Goal: Task Accomplishment & Management: Manage account settings

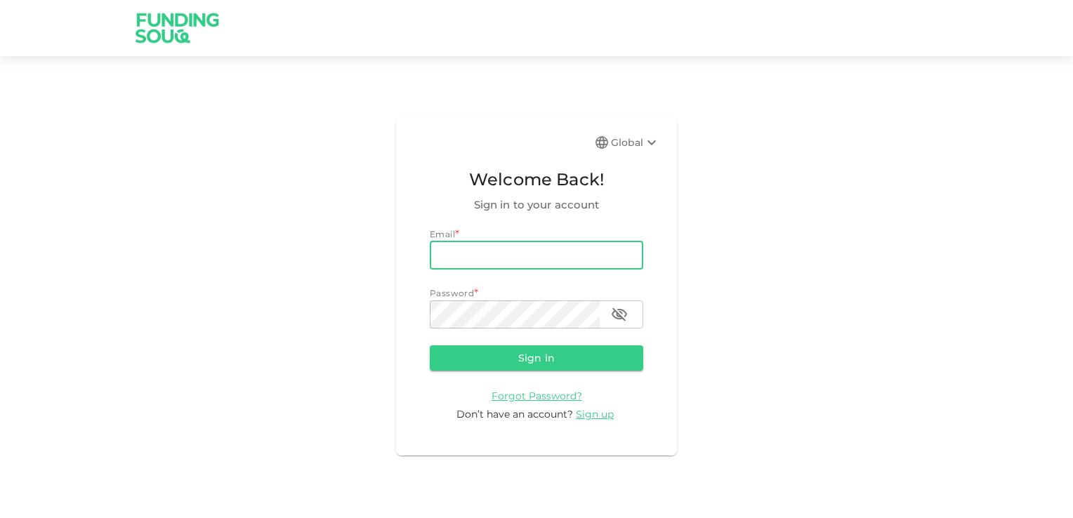
click at [482, 264] on input "email" at bounding box center [536, 256] width 213 height 28
type input "[EMAIL_ADDRESS][DOMAIN_NAME]"
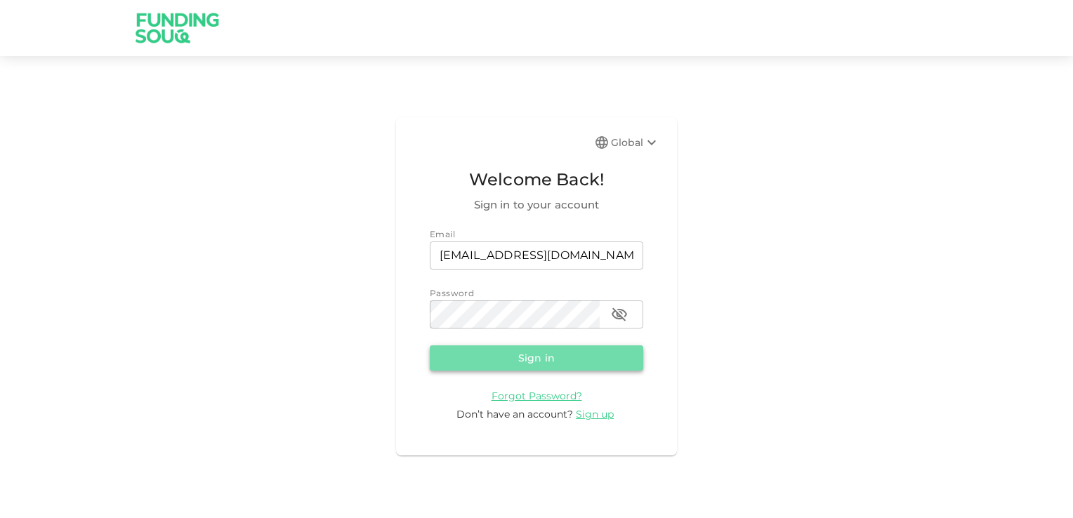
click at [525, 351] on button "Sign in" at bounding box center [536, 357] width 213 height 25
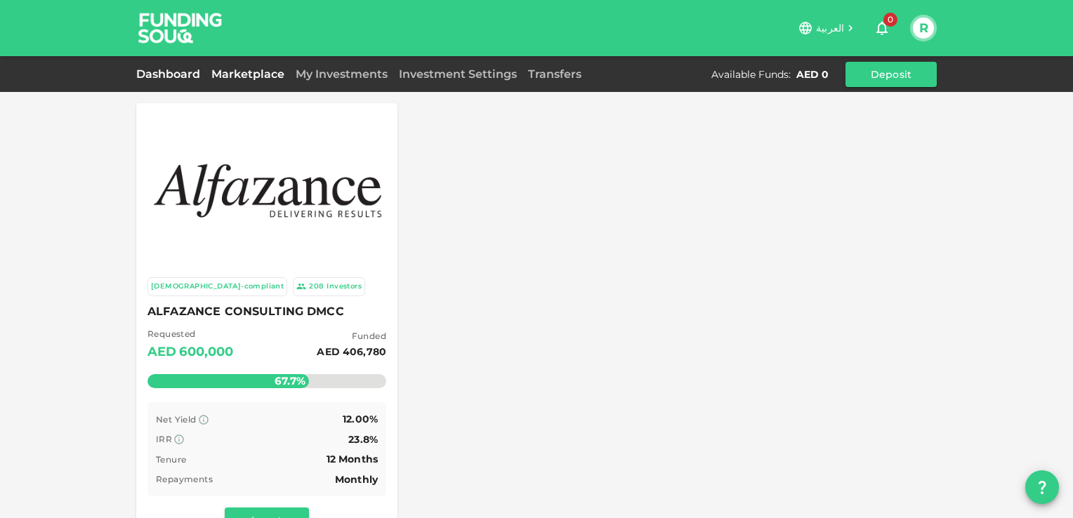
click at [179, 72] on link "Dashboard" at bounding box center [171, 73] width 70 height 13
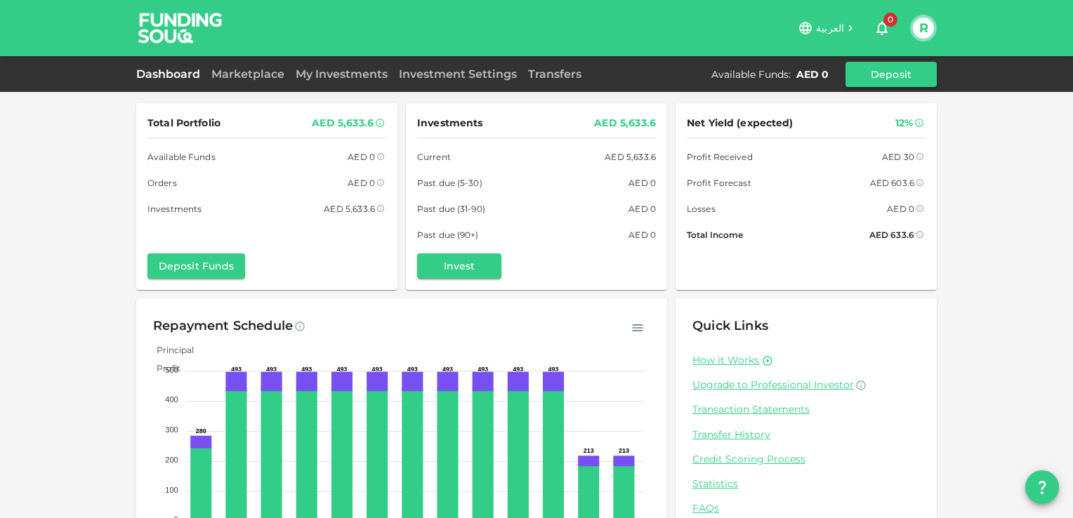
click at [438, 66] on div "Investment Settings" at bounding box center [457, 74] width 129 height 17
click at [440, 71] on link "Investment Settings" at bounding box center [457, 73] width 129 height 13
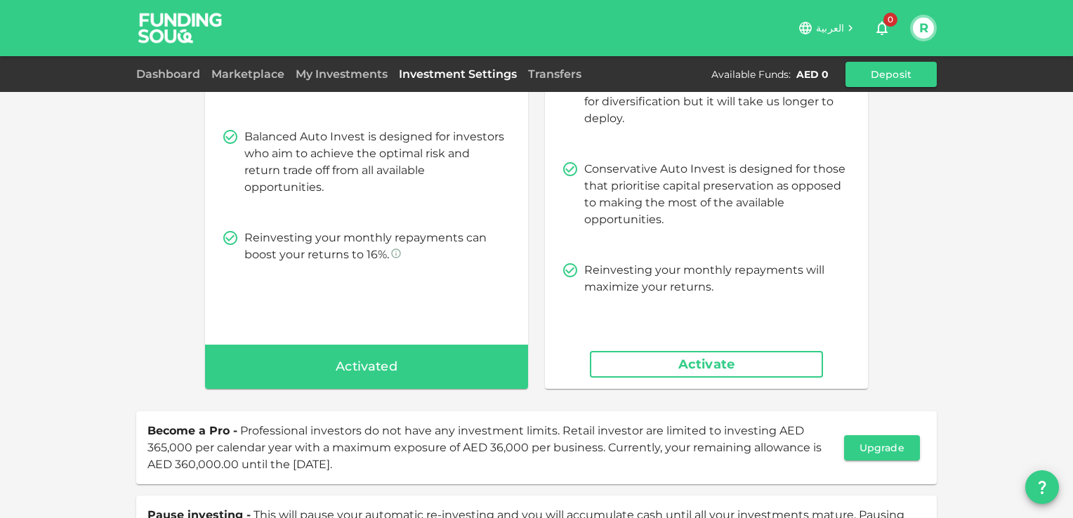
scroll to position [187, 0]
click at [365, 369] on span "Activated" at bounding box center [367, 368] width 62 height 22
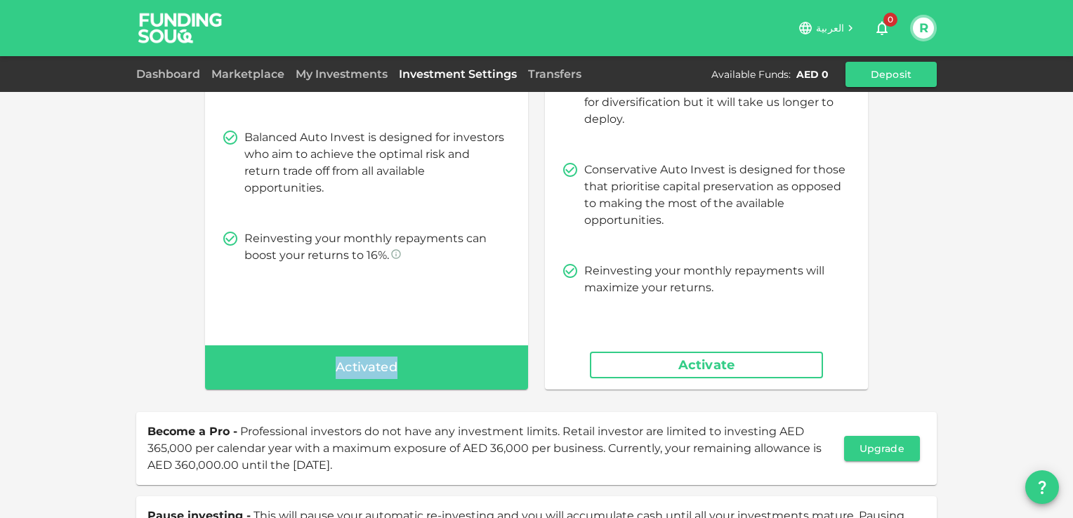
click at [365, 369] on span "Activated" at bounding box center [367, 368] width 62 height 22
drag, startPoint x: 365, startPoint y: 369, endPoint x: 306, endPoint y: 308, distance: 84.9
click at [306, 308] on div "Balanced Auto Investing Up to 15 % Projected return Our system will invest up t…" at bounding box center [366, 182] width 323 height 414
click at [164, 76] on link "Dashboard" at bounding box center [171, 73] width 70 height 13
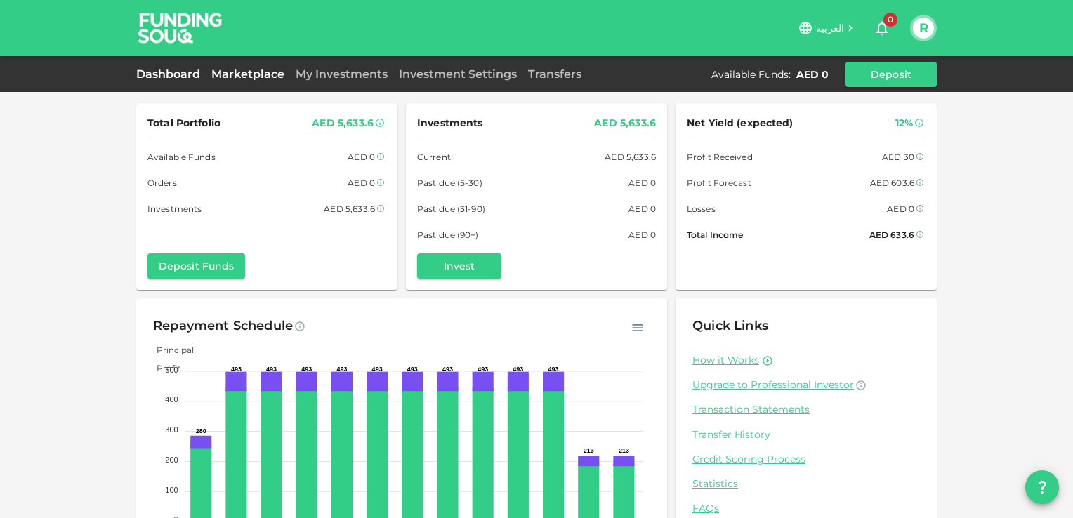
click at [236, 72] on link "Marketplace" at bounding box center [248, 73] width 84 height 13
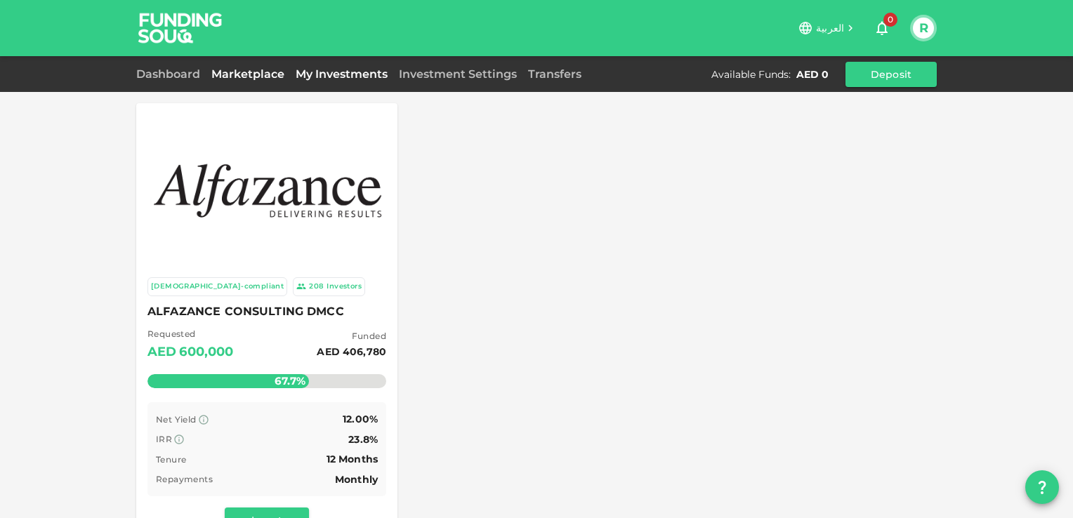
click at [319, 72] on link "My Investments" at bounding box center [341, 73] width 103 height 13
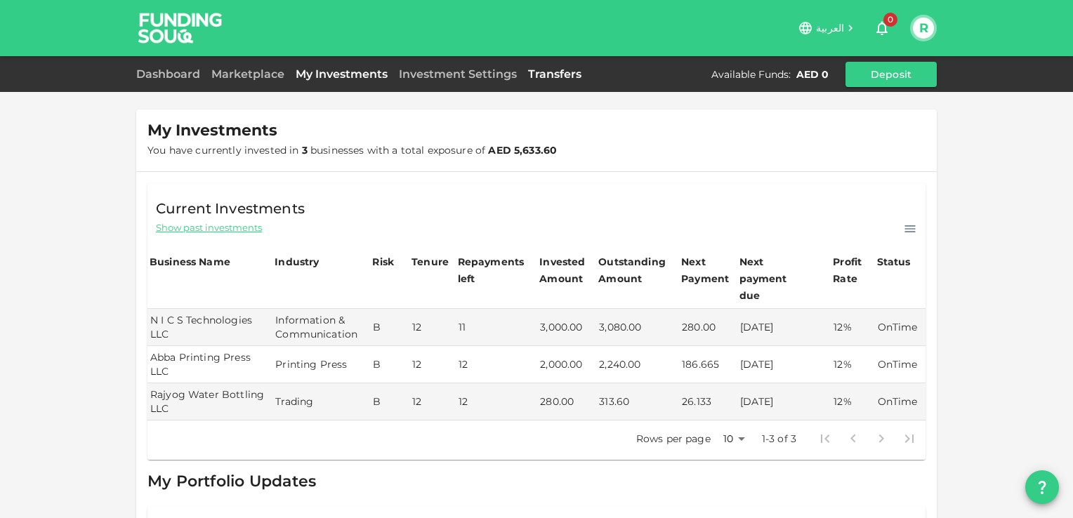
click at [539, 72] on link "Transfers" at bounding box center [554, 73] width 65 height 13
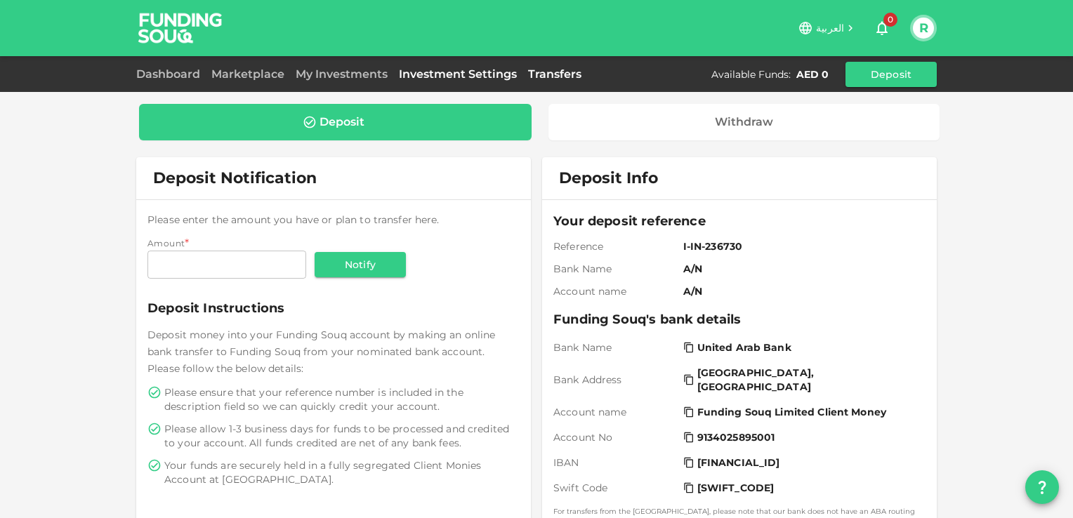
click at [482, 74] on link "Investment Settings" at bounding box center [457, 73] width 129 height 13
